Goal: Information Seeking & Learning: Find contact information

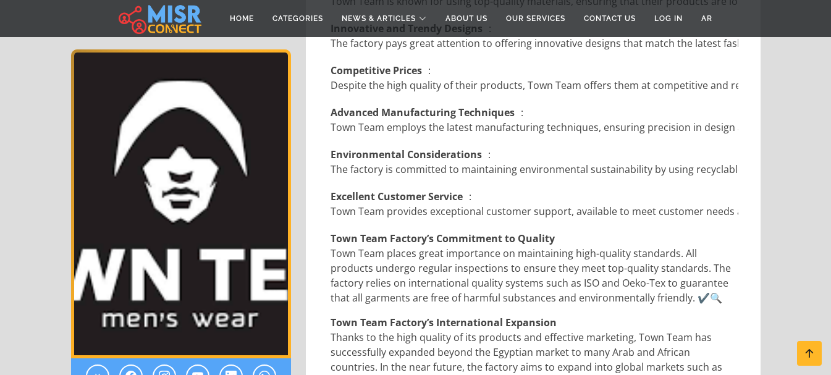
scroll to position [991, 0]
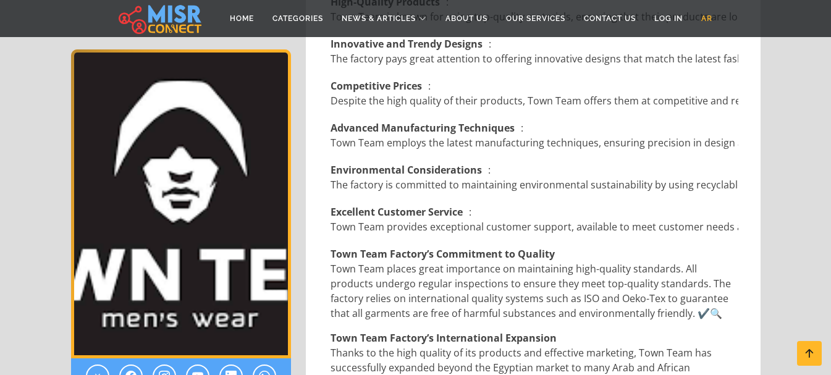
click at [707, 13] on link "AR" at bounding box center [707, 18] width 30 height 23
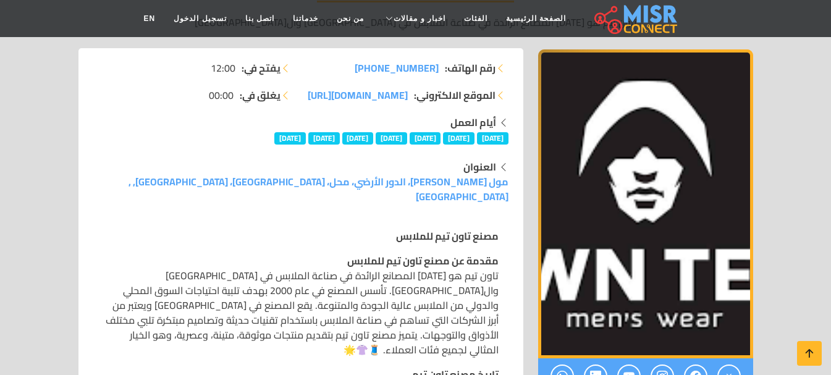
scroll to position [185, 0]
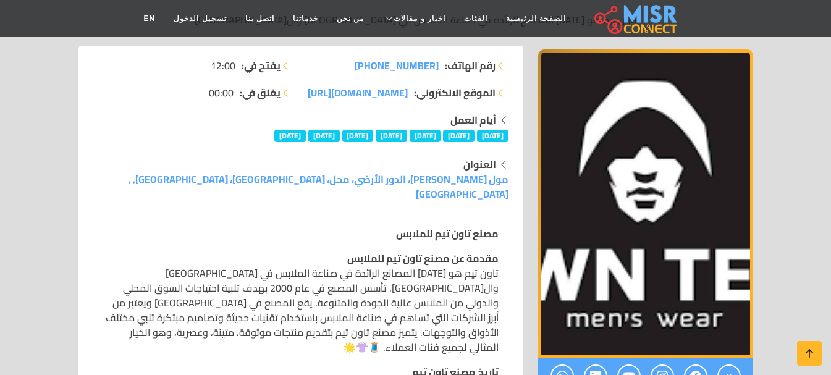
click at [421, 249] on strong "مقدمة عن مصنع تاون تيم للملابس" at bounding box center [422, 258] width 151 height 19
drag, startPoint x: 418, startPoint y: 256, endPoint x: 416, endPoint y: 281, distance: 24.8
click at [417, 258] on p "مقدمة عن مصنع تاون تيم للملابس تاون تيم هو أحد المصانع الرائدة في صناعة الملابس…" at bounding box center [300, 303] width 395 height 104
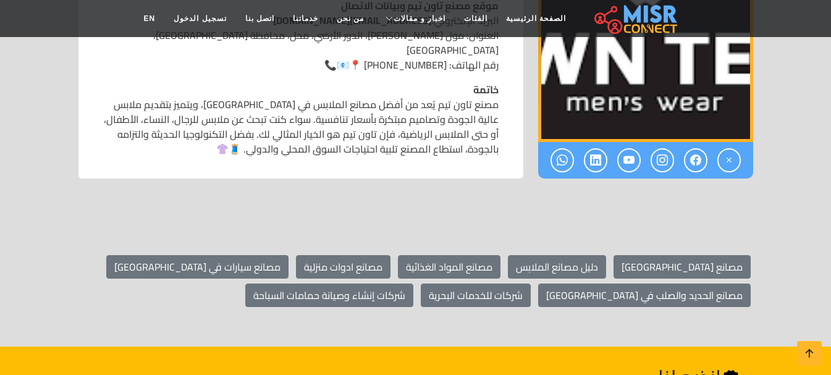
scroll to position [1359, 0]
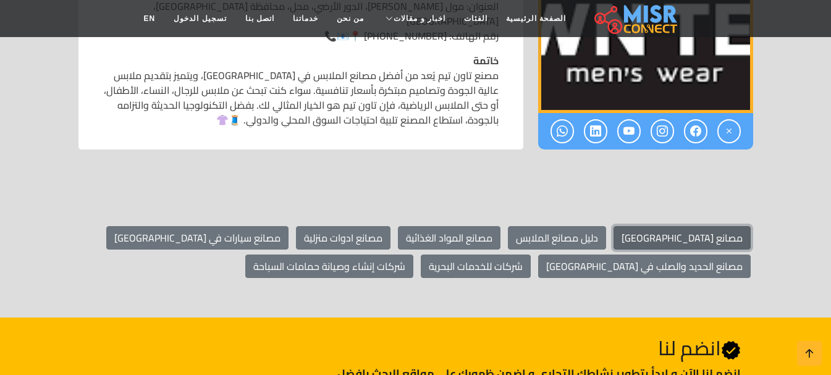
click at [712, 226] on link "مصانع مصر" at bounding box center [681, 237] width 137 height 23
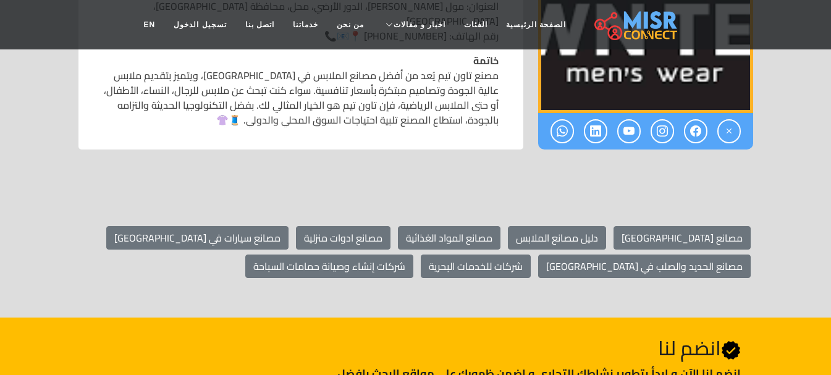
drag, startPoint x: 318, startPoint y: 170, endPoint x: 526, endPoint y: 174, distance: 208.2
drag, startPoint x: 348, startPoint y: 288, endPoint x: 484, endPoint y: 246, distance: 141.6
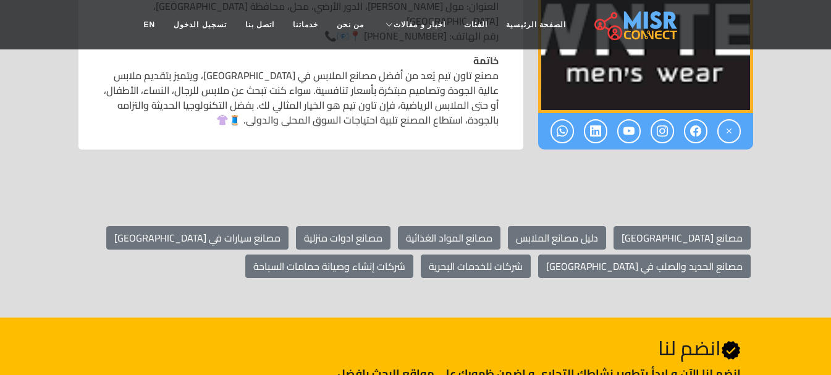
drag, startPoint x: 496, startPoint y: 252, endPoint x: 386, endPoint y: 303, distance: 121.1
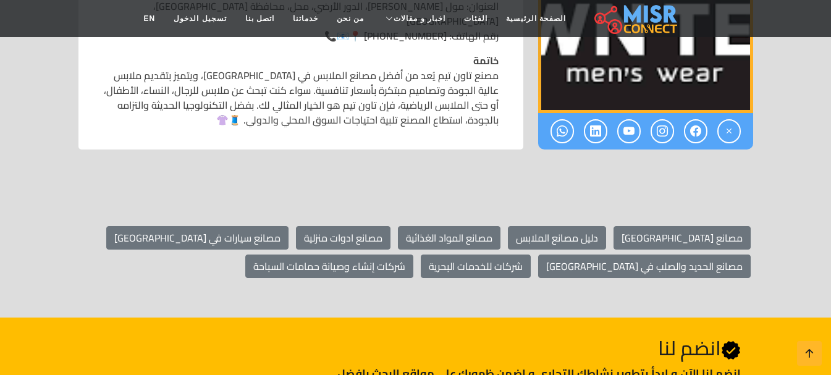
drag, startPoint x: 98, startPoint y: 246, endPoint x: 508, endPoint y: 172, distance: 416.8
drag, startPoint x: 455, startPoint y: 227, endPoint x: 501, endPoint y: 172, distance: 71.5
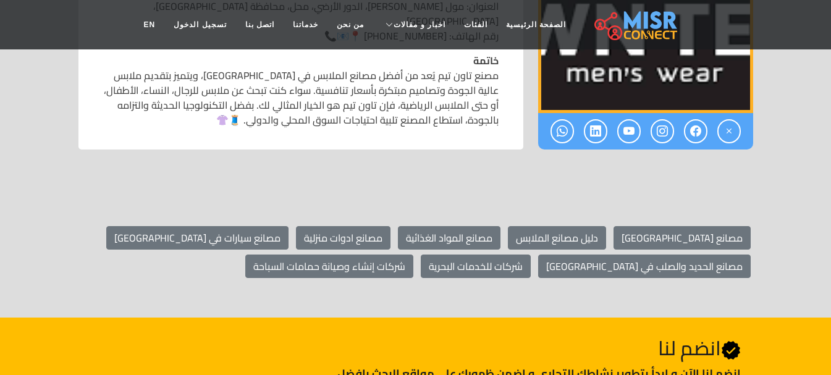
drag, startPoint x: 96, startPoint y: 0, endPoint x: 235, endPoint y: 175, distance: 223.3
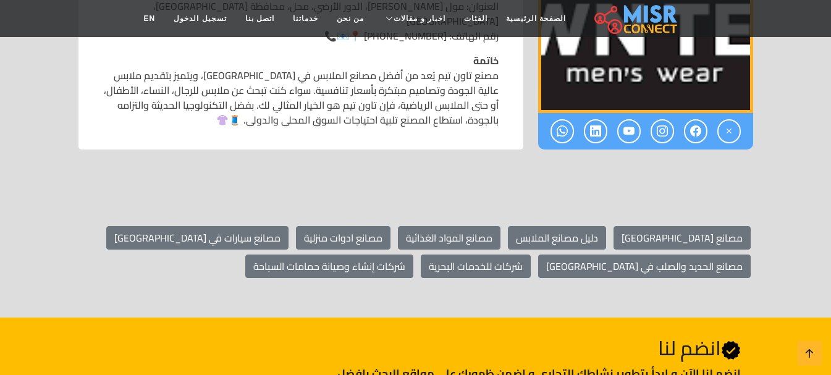
drag, startPoint x: 385, startPoint y: 178, endPoint x: 406, endPoint y: 178, distance: 21.6
click at [406, 43] on p "موقع مصنع تاون تيم وبيانات الاتصال البريد الإلكتروني: info@towntim.com العنوان:…" at bounding box center [300, 6] width 395 height 74
drag, startPoint x: 381, startPoint y: 180, endPoint x: 442, endPoint y: 179, distance: 60.6
click at [442, 43] on p "موقع مصنع تاون تيم وبيانات الاتصال البريد الإلكتروني: info@towntim.com العنوان:…" at bounding box center [300, 6] width 395 height 74
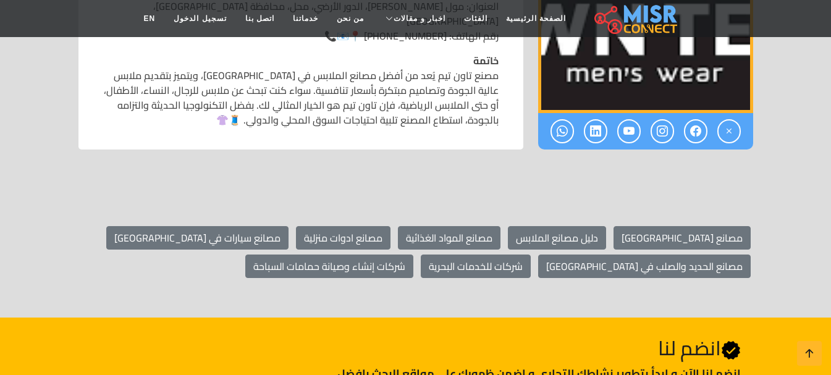
drag, startPoint x: 226, startPoint y: 161, endPoint x: 464, endPoint y: 161, distance: 237.8
click at [464, 43] on p "موقع مصنع تاون تيم وبيانات الاتصال البريد الإلكتروني: info@towntim.com العنوان:…" at bounding box center [300, 6] width 395 height 74
drag, startPoint x: 346, startPoint y: 147, endPoint x: 429, endPoint y: 147, distance: 83.4
click at [429, 43] on p "موقع مصنع تاون تيم وبيانات الاتصال البريد الإلكتروني: info@towntim.com العنوان:…" at bounding box center [300, 6] width 395 height 74
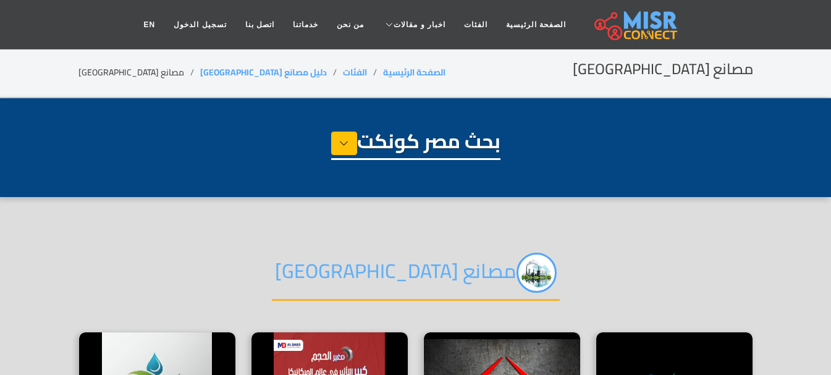
select select "**********"
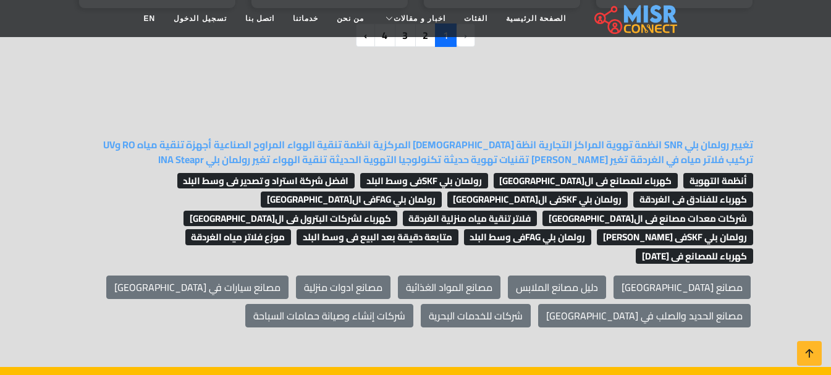
scroll to position [1174, 0]
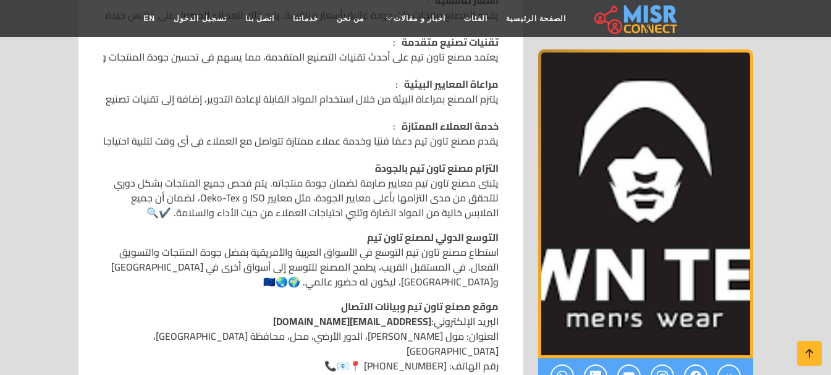
scroll to position [1235, 0]
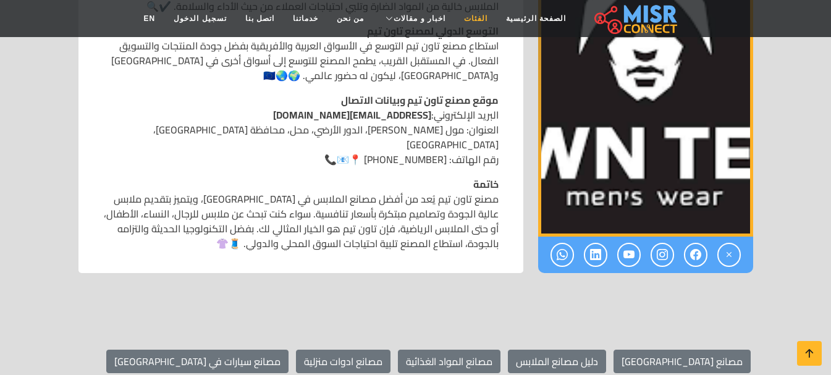
click at [472, 16] on link "الفئات" at bounding box center [476, 18] width 42 height 23
drag, startPoint x: 395, startPoint y: 326, endPoint x: 467, endPoint y: 325, distance: 71.7
drag, startPoint x: 326, startPoint y: 262, endPoint x: 499, endPoint y: 399, distance: 221.2
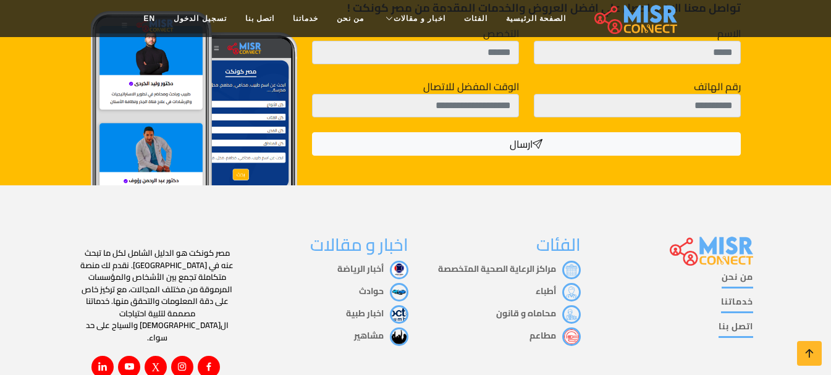
scroll to position [1147, 0]
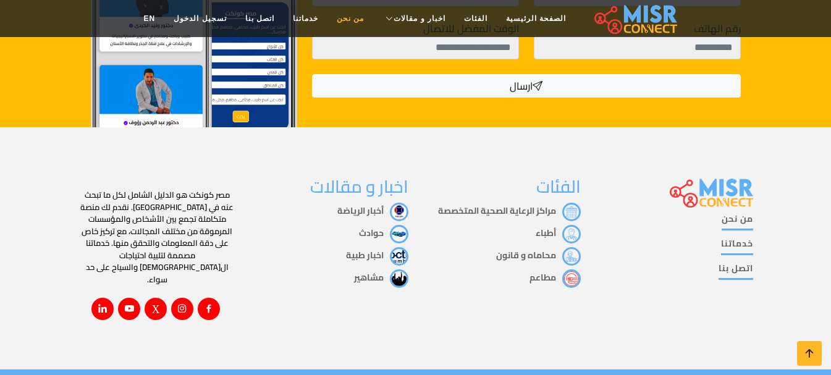
click at [353, 23] on link "من نحن" at bounding box center [350, 18] width 46 height 23
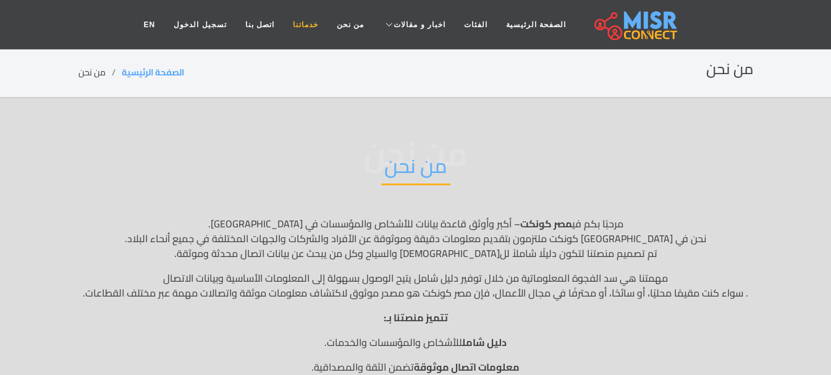
click at [326, 22] on link "خدماتنا" at bounding box center [306, 24] width 44 height 23
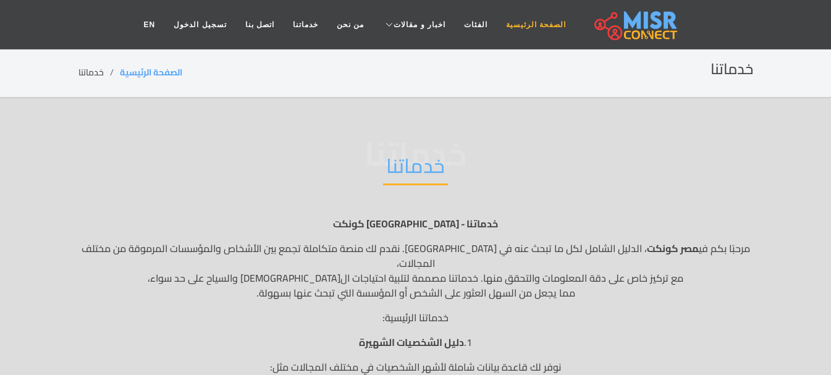
click at [523, 26] on link "الصفحة الرئيسية" at bounding box center [536, 24] width 78 height 23
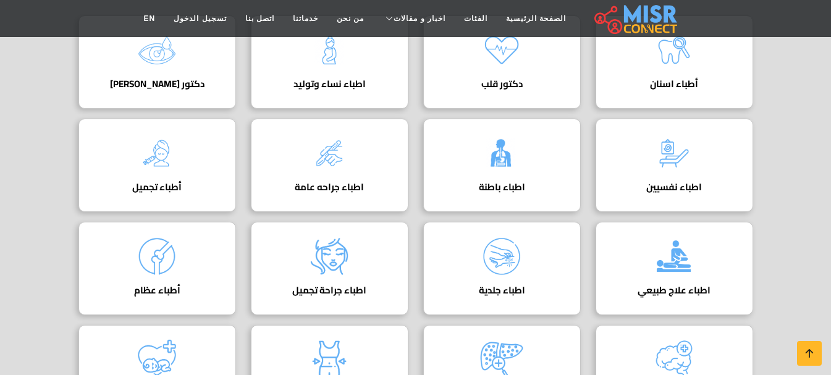
scroll to position [124, 0]
